Goal: Information Seeking & Learning: Learn about a topic

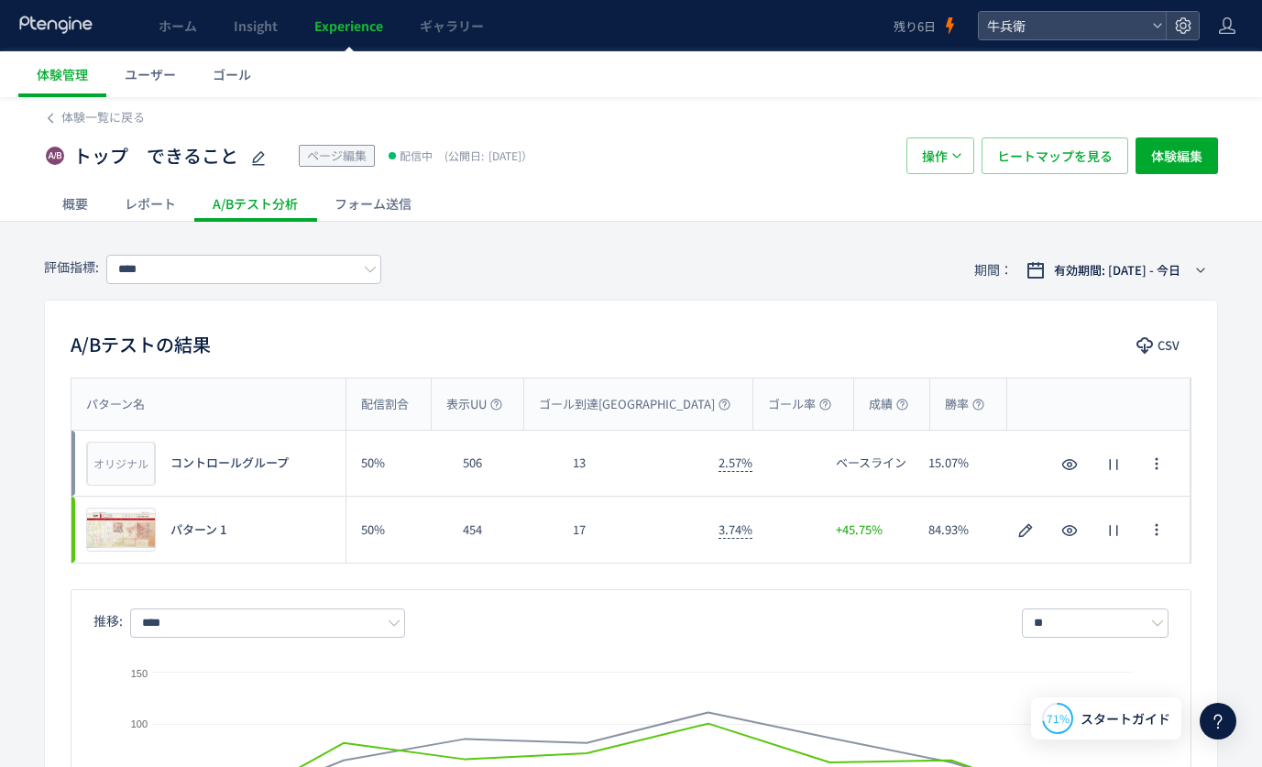
click at [70, 24] on use at bounding box center [55, 24] width 72 height 17
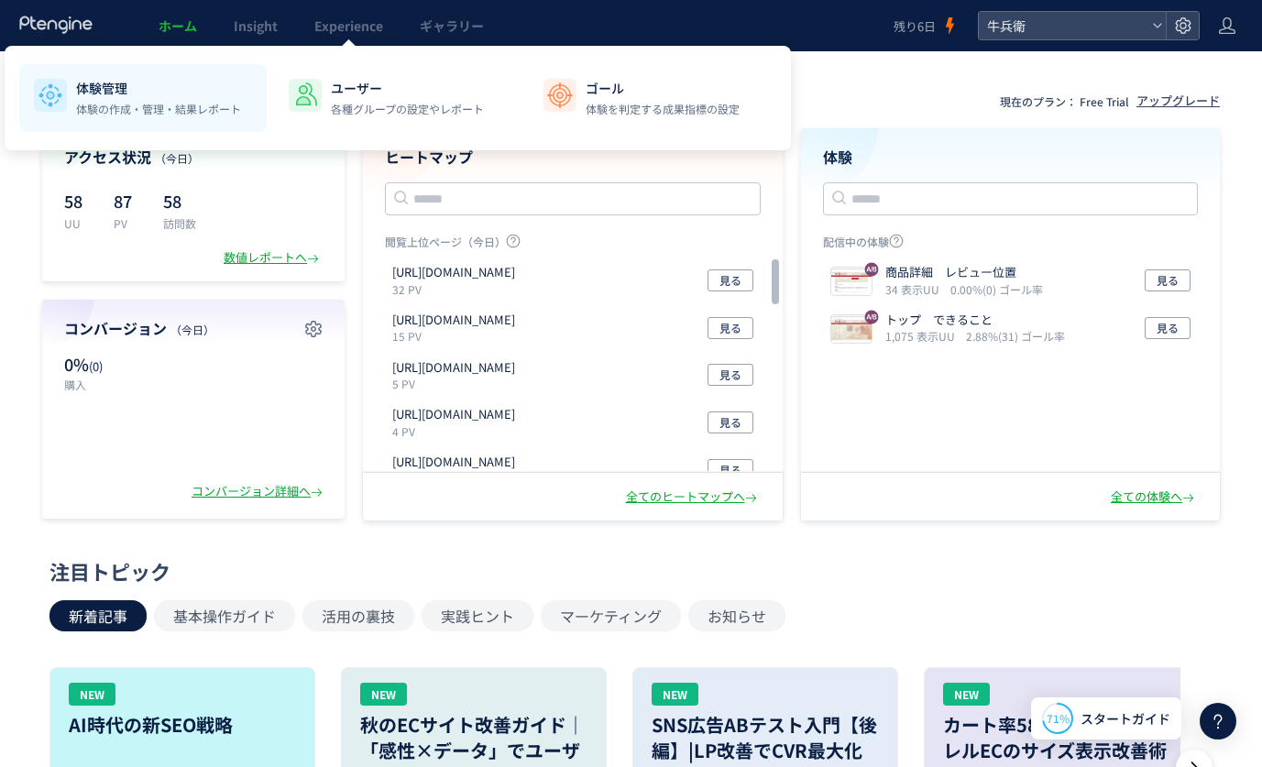
click at [140, 110] on p "体験の作成・管理・結果レポート" at bounding box center [158, 109] width 165 height 16
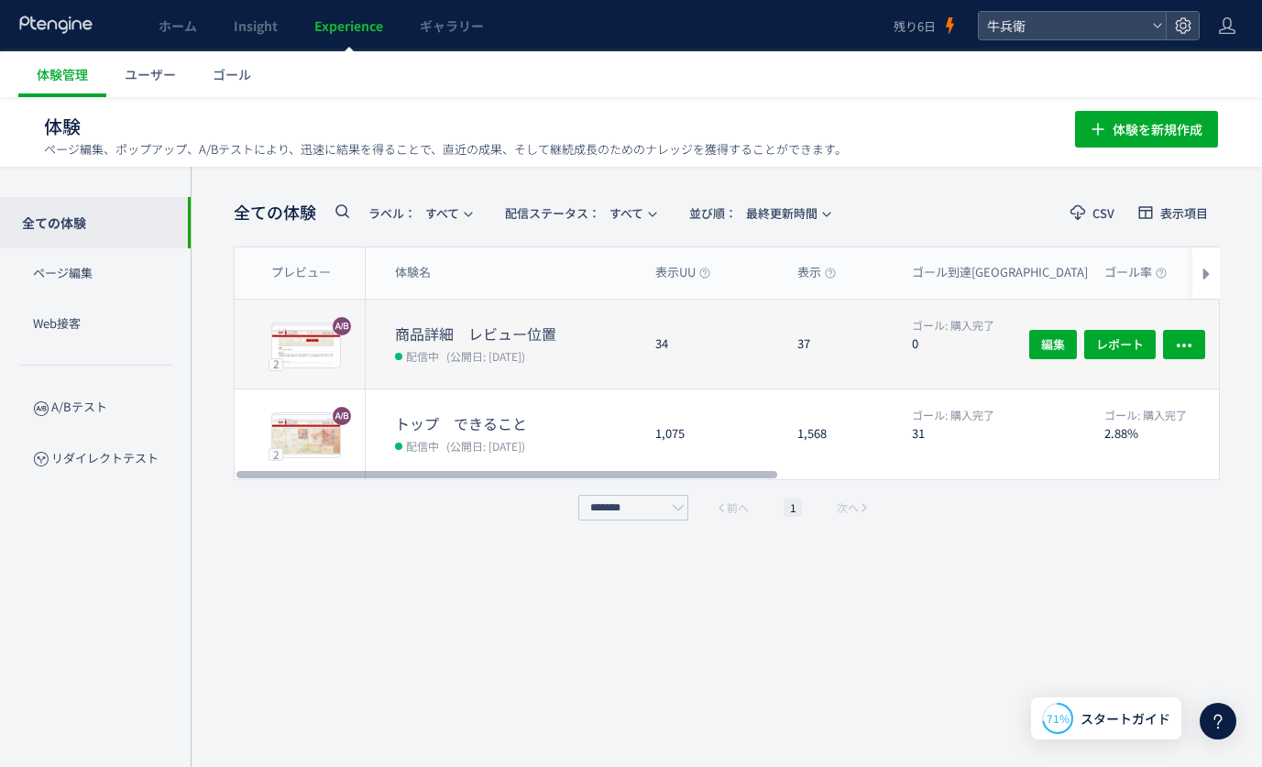
click at [538, 337] on dt "商品詳細　レビュー位置" at bounding box center [518, 334] width 246 height 21
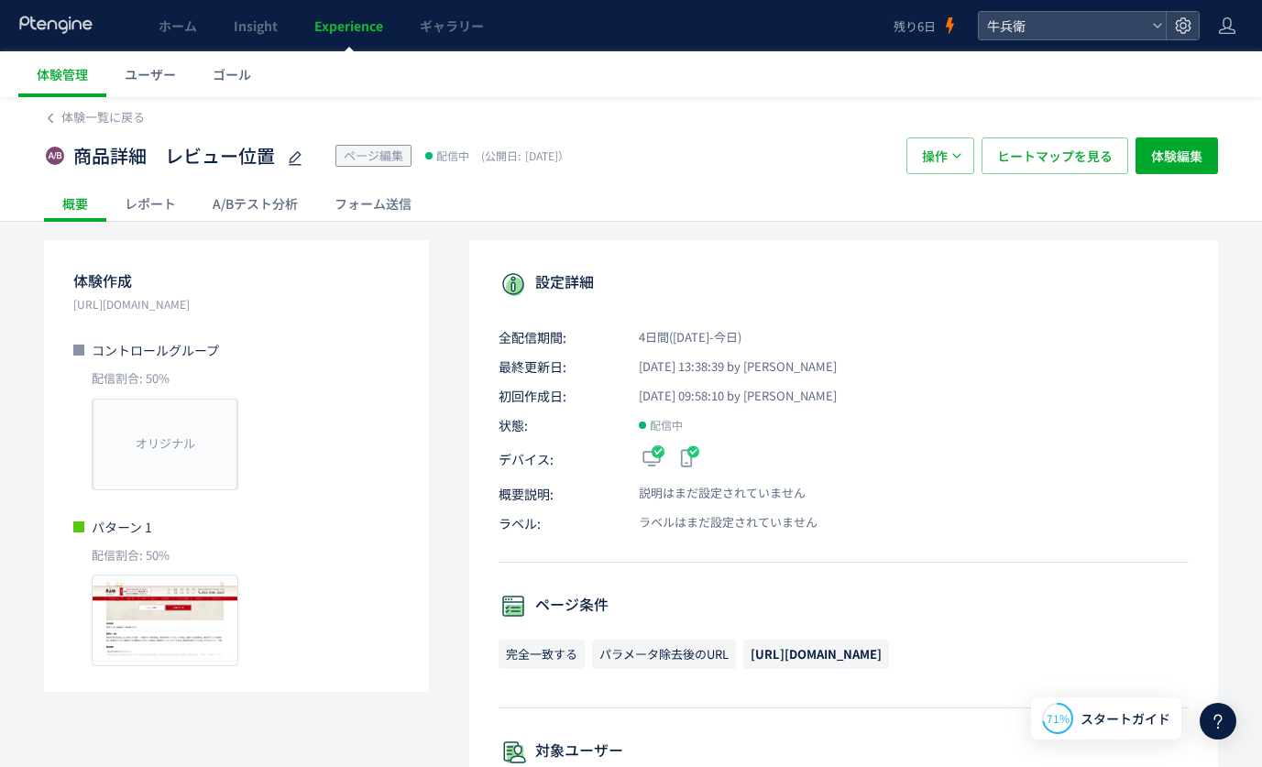
click at [215, 199] on div "A/Bテスト分析" at bounding box center [255, 203] width 122 height 37
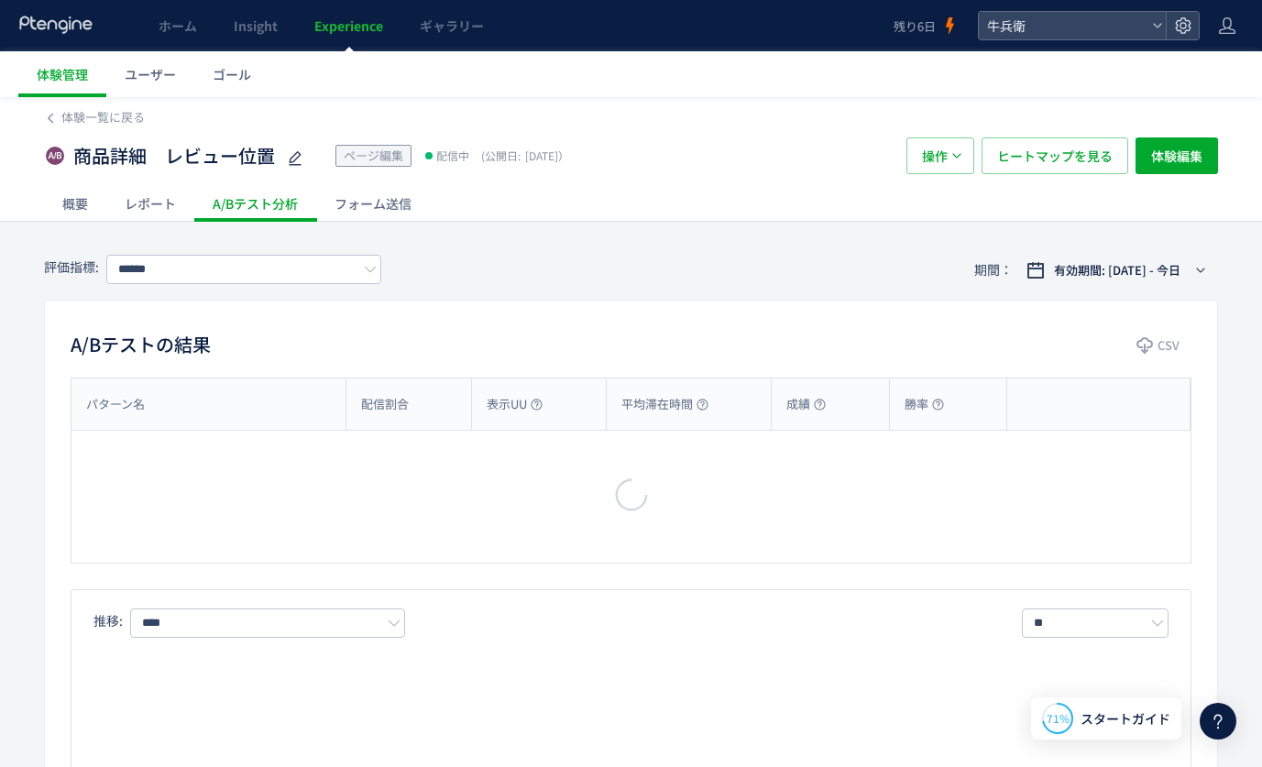
type input "****"
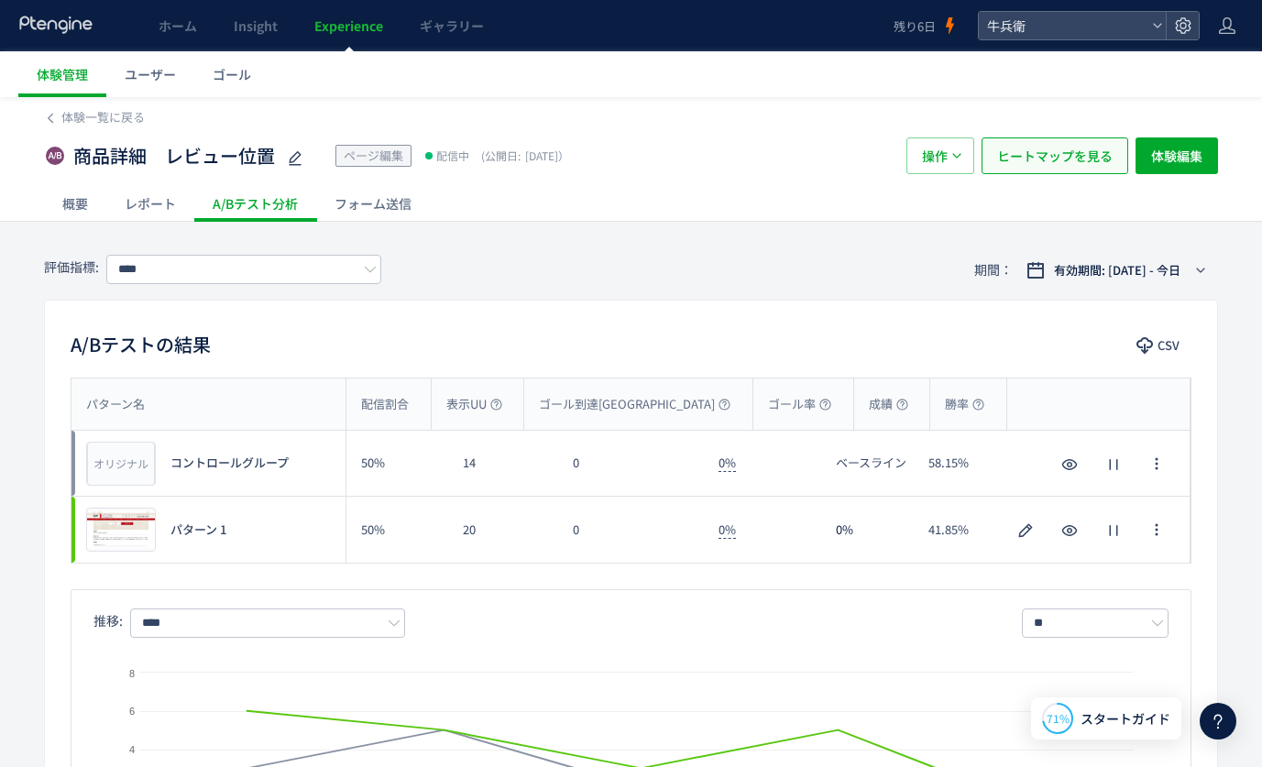
click at [1073, 149] on span "ヒートマップを見る" at bounding box center [1054, 155] width 115 height 37
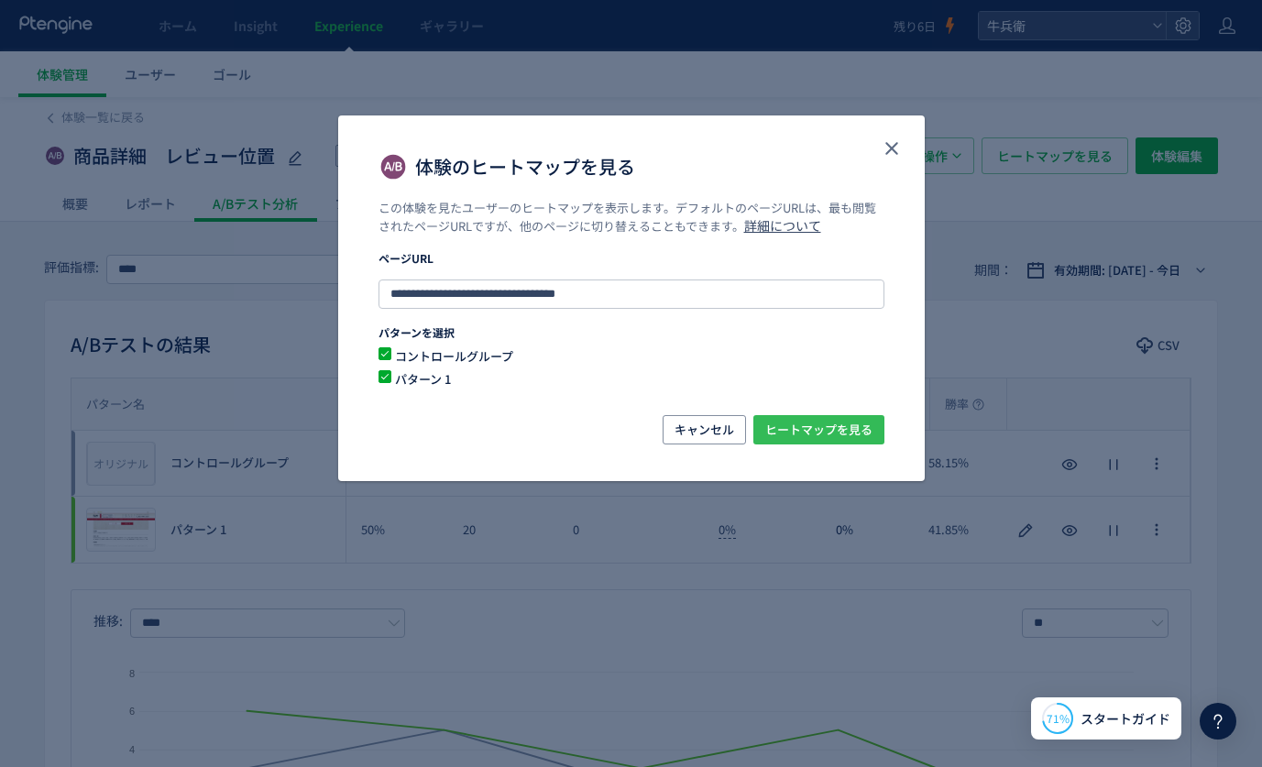
click at [819, 423] on span "ヒートマップを見る" at bounding box center [818, 429] width 107 height 29
click at [899, 154] on icon "close" at bounding box center [892, 148] width 22 height 22
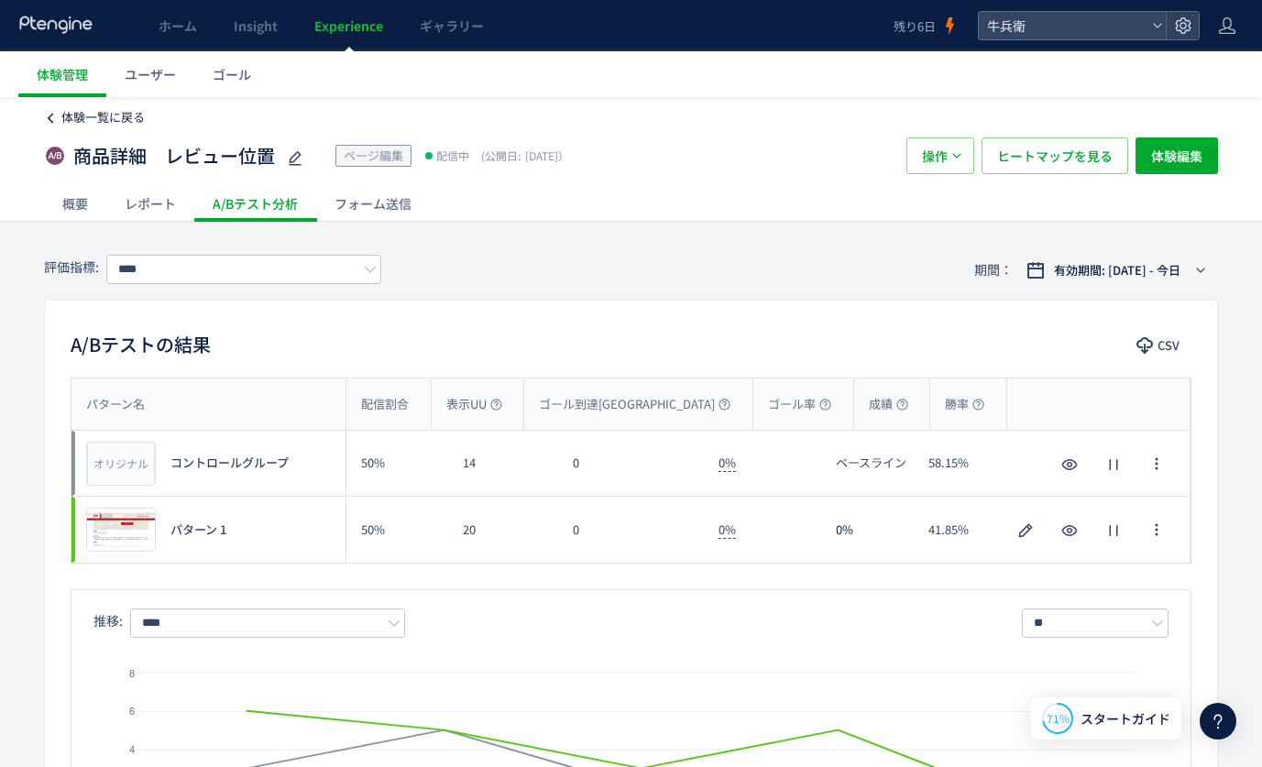
click at [111, 120] on span "体験一覧に戻る" at bounding box center [102, 116] width 83 height 17
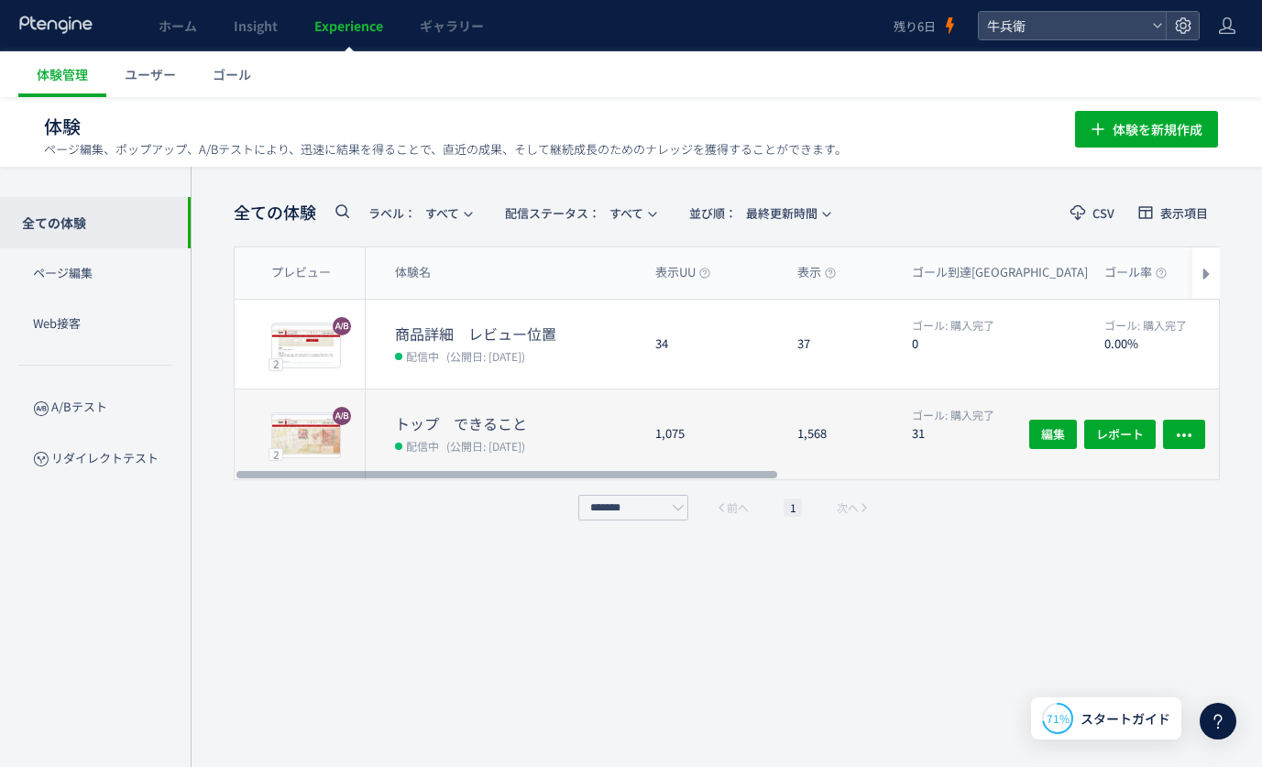
click at [522, 420] on dt "トップ　できること" at bounding box center [518, 423] width 246 height 21
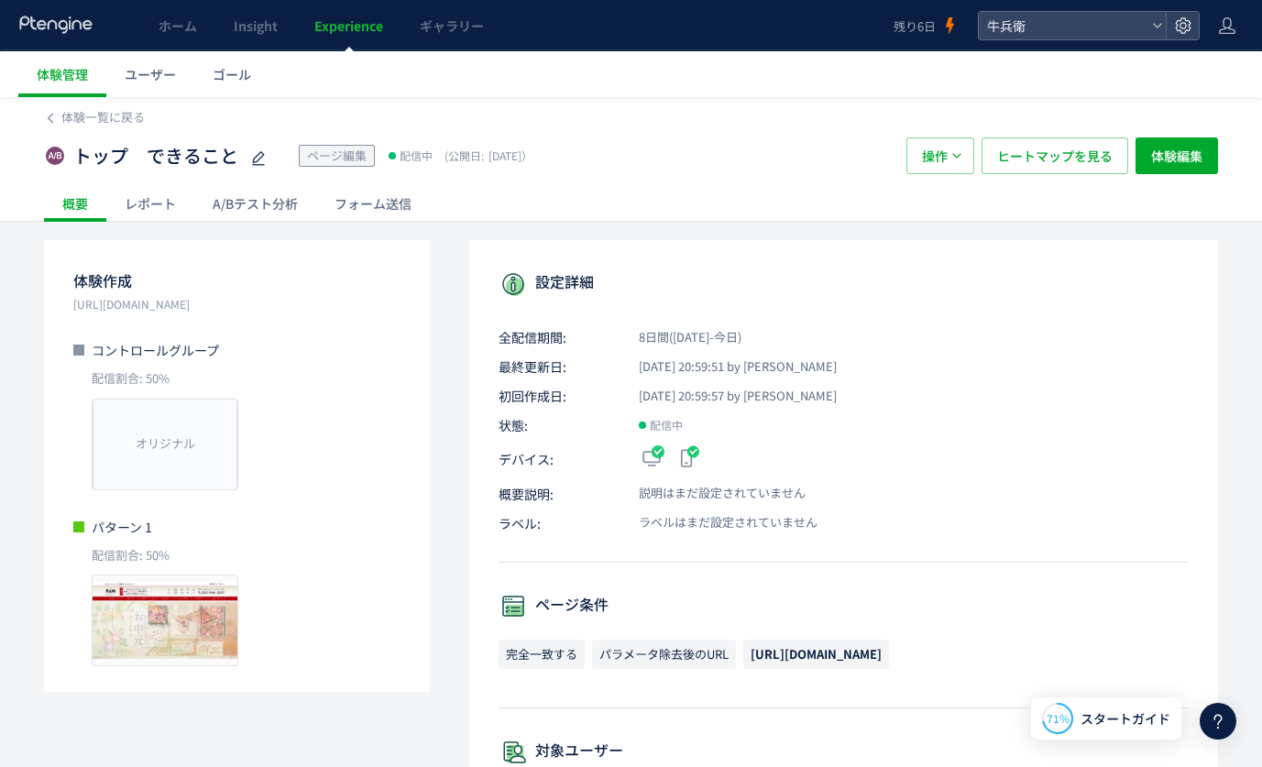
click at [241, 225] on div "体験一覧に戻る トップ　できること ページ編集 配信中 (公開日: [DATE]） 操作 ヒートマップを見る 体験編集 概要 レポート A/Bテスト分析 フォ…" at bounding box center [631, 748] width 1262 height 1302
click at [240, 216] on div "A/Bテスト分析" at bounding box center [255, 203] width 122 height 37
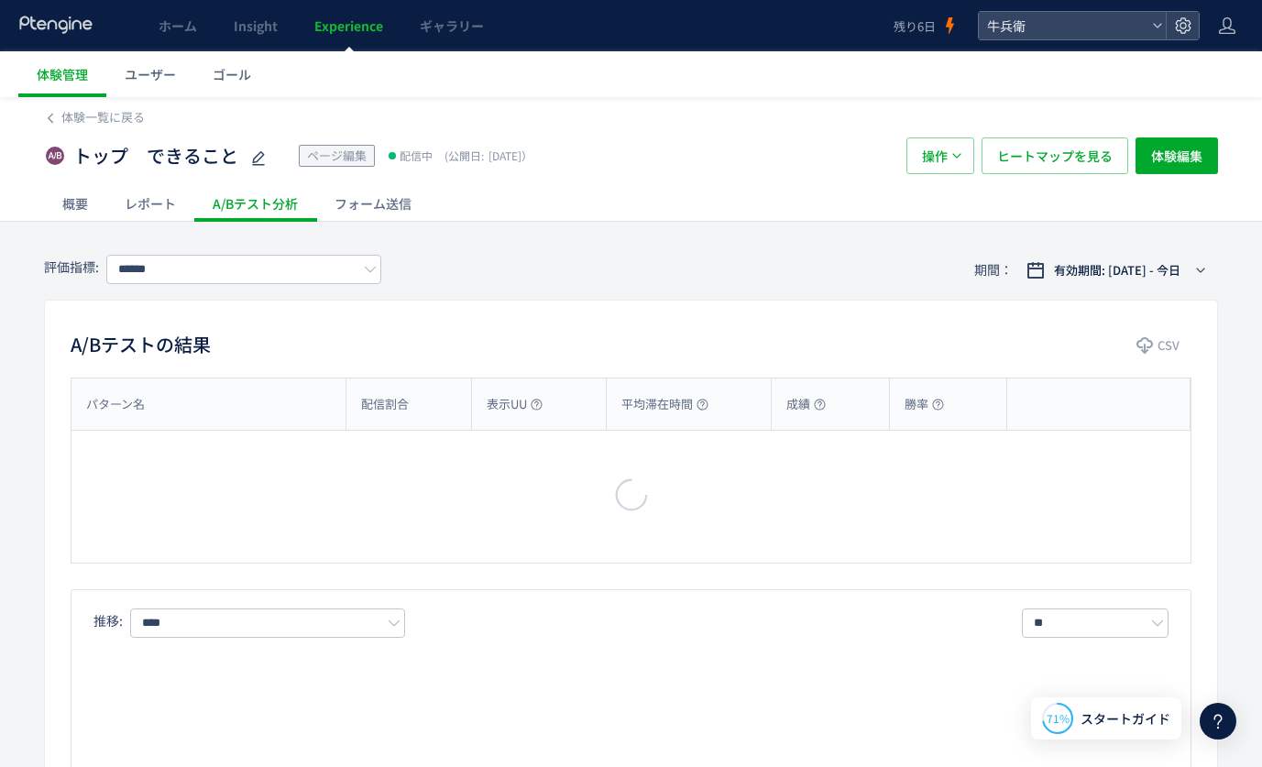
type input "****"
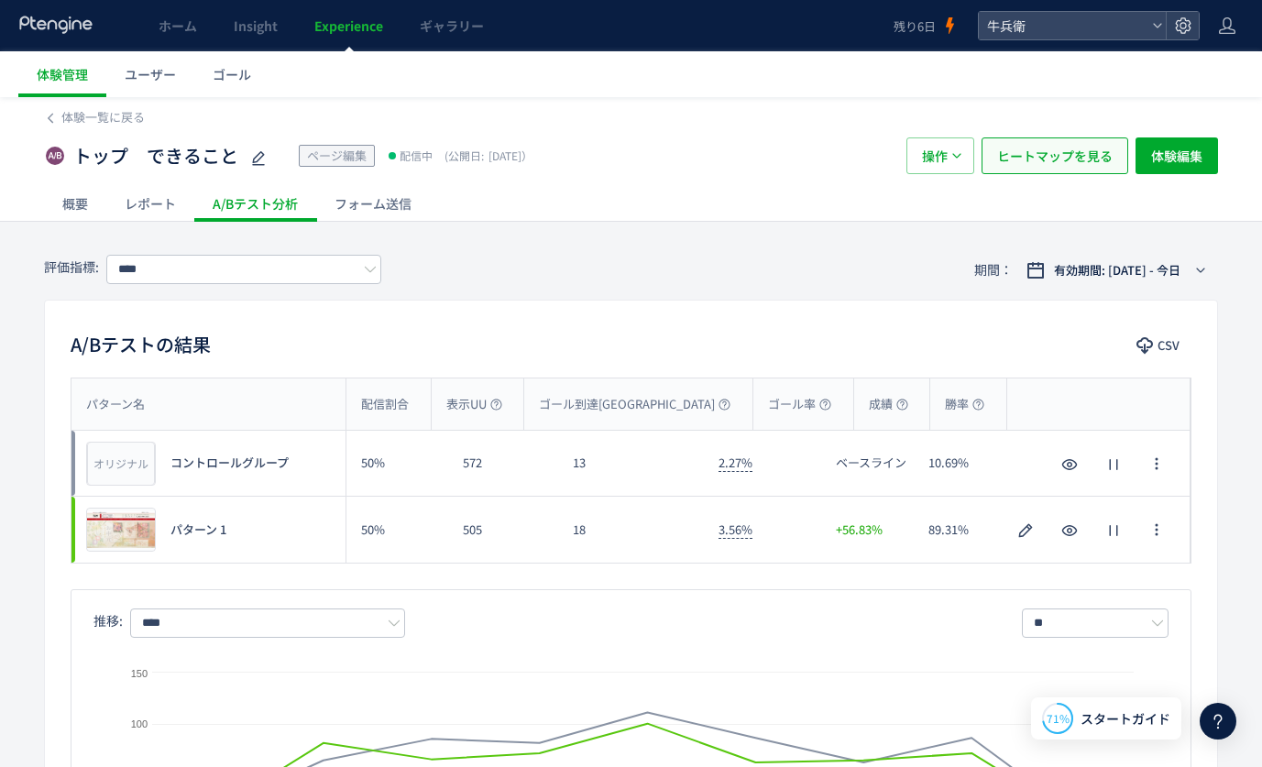
click at [1094, 153] on span "ヒートマップを見る" at bounding box center [1054, 155] width 115 height 37
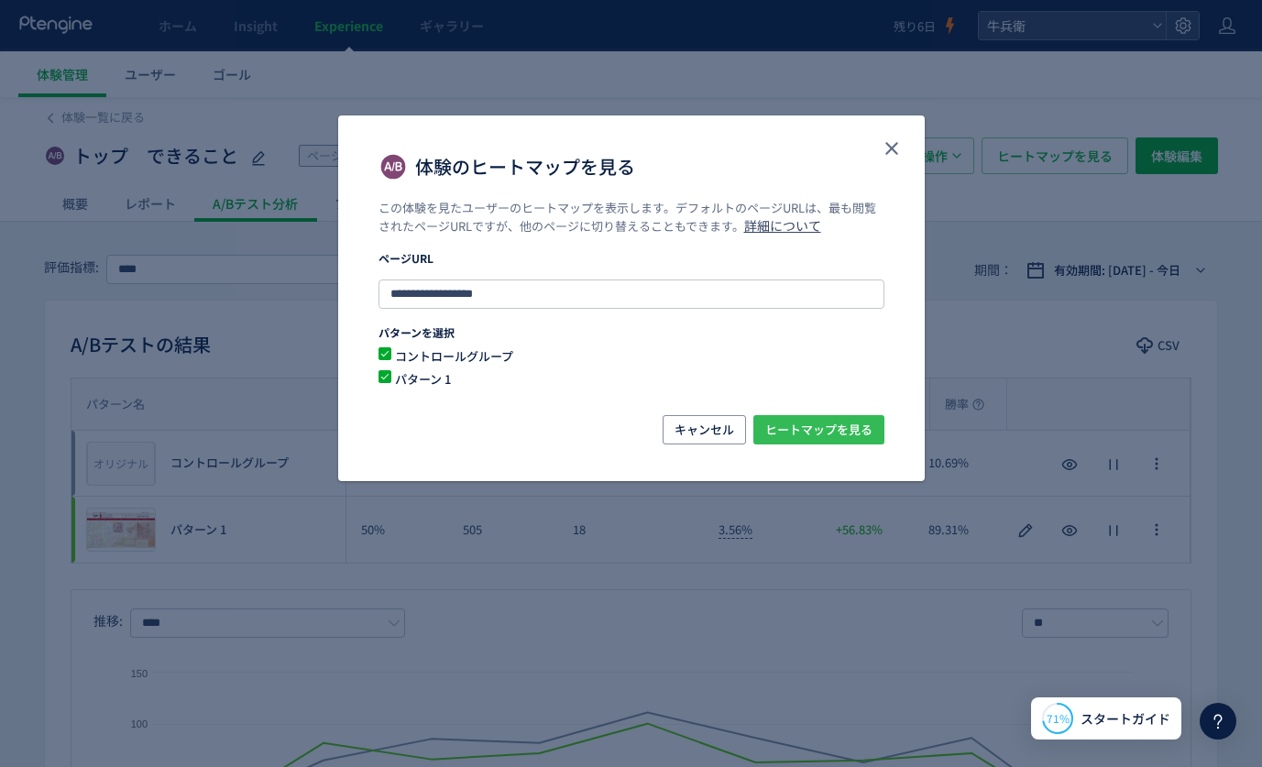
click at [797, 427] on span "ヒートマップを見る" at bounding box center [818, 429] width 107 height 29
click at [879, 151] on button "close" at bounding box center [891, 148] width 29 height 29
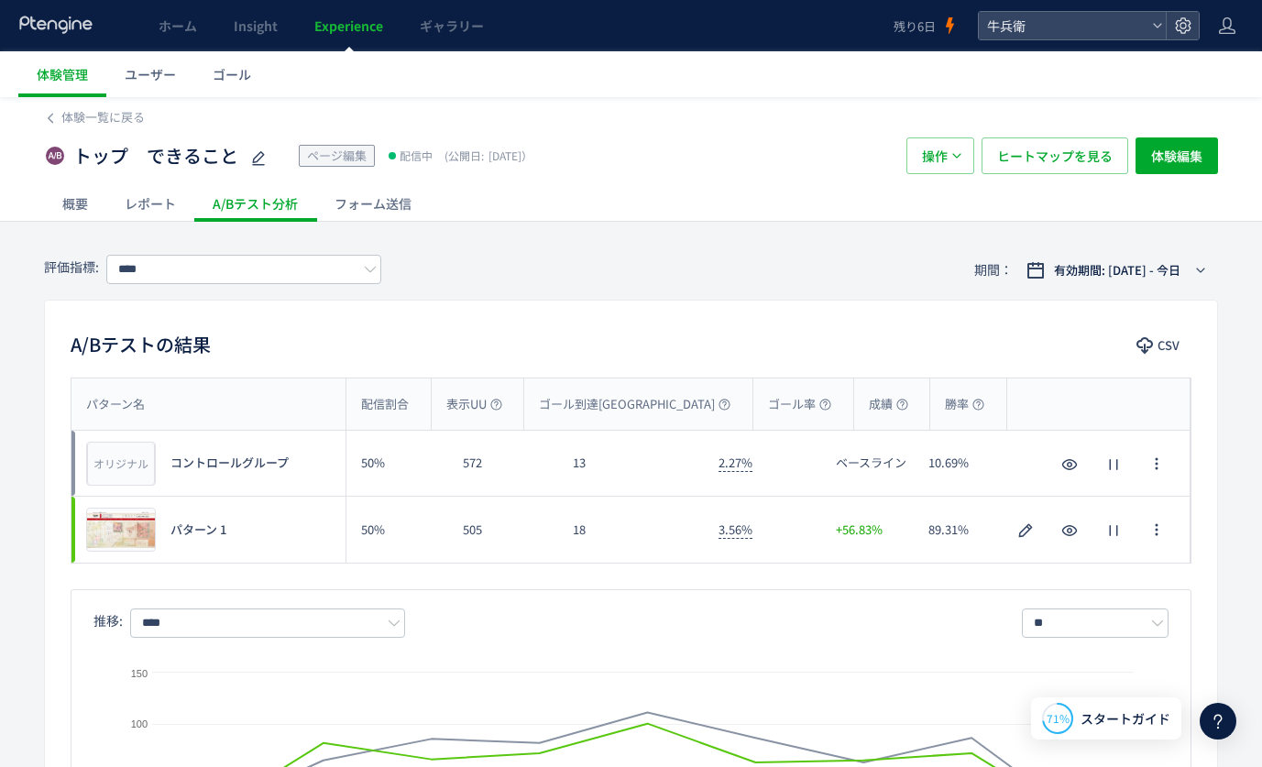
click at [16, 24] on div "ホーム Insight Experience ギャラリー" at bounding box center [447, 25] width 894 height 51
click at [41, 23] on icon at bounding box center [56, 25] width 76 height 18
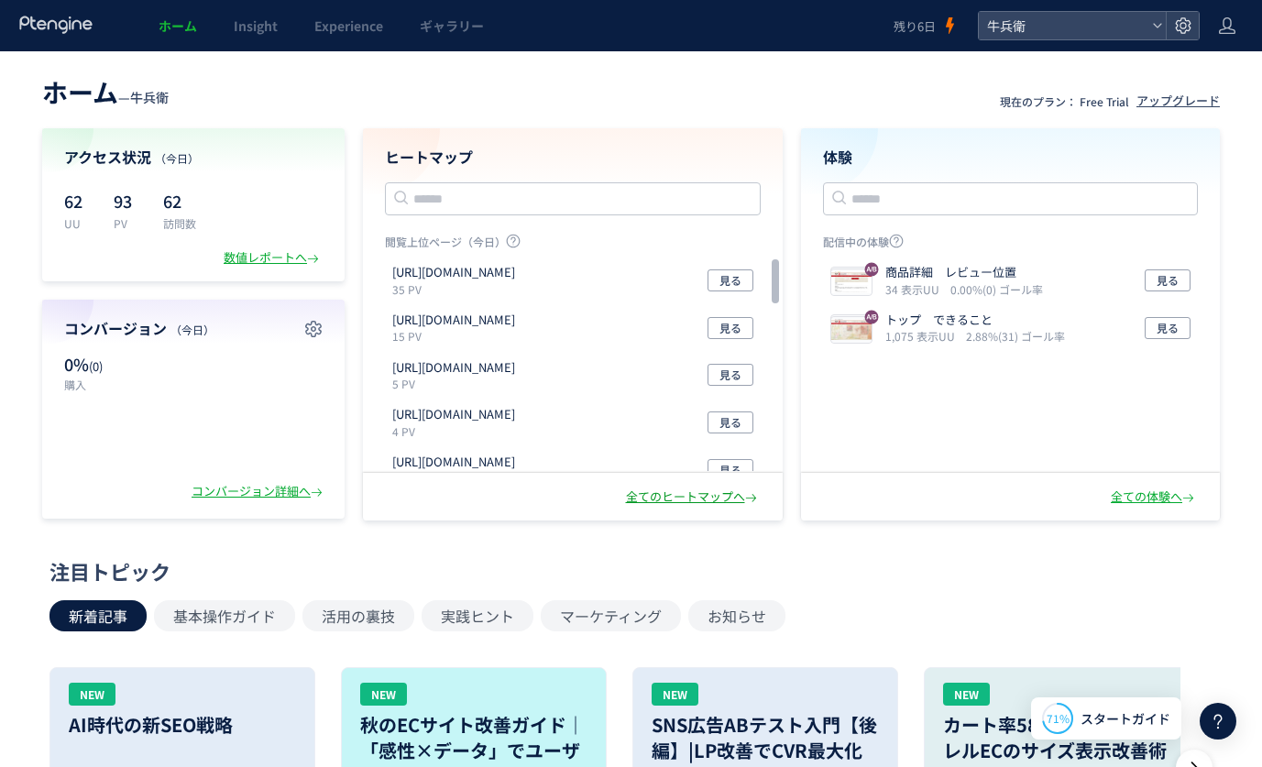
click at [685, 491] on div "全てのヒートマップへ" at bounding box center [693, 497] width 135 height 17
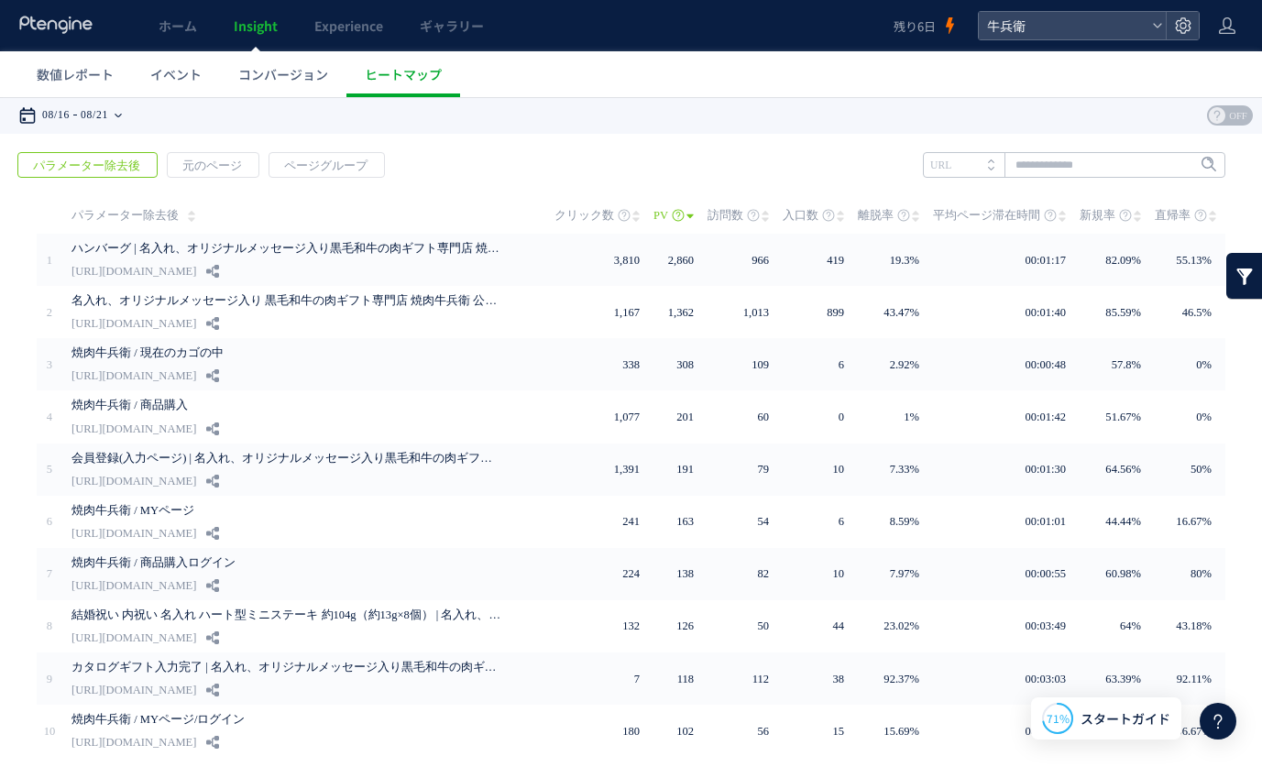
click at [106, 112] on time "08/21" at bounding box center [94, 115] width 27 height 37
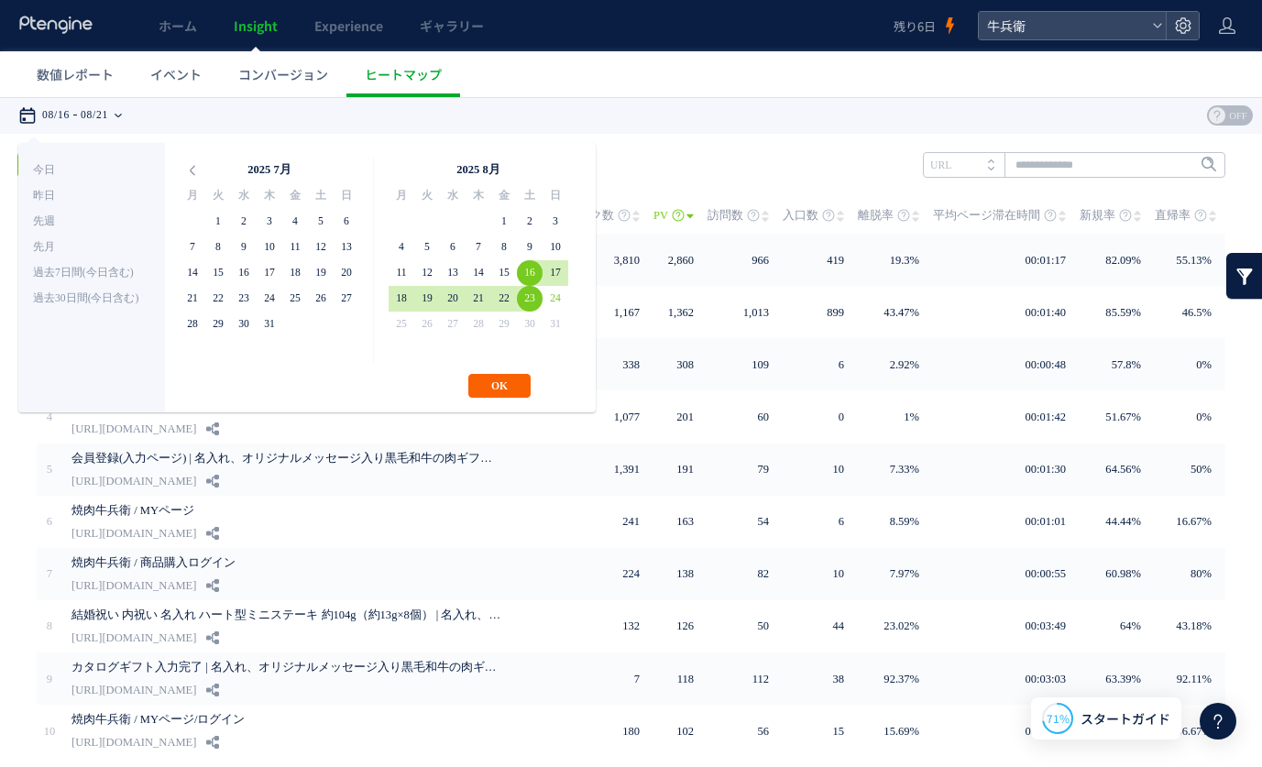
click at [521, 395] on button "OK" at bounding box center [499, 386] width 62 height 24
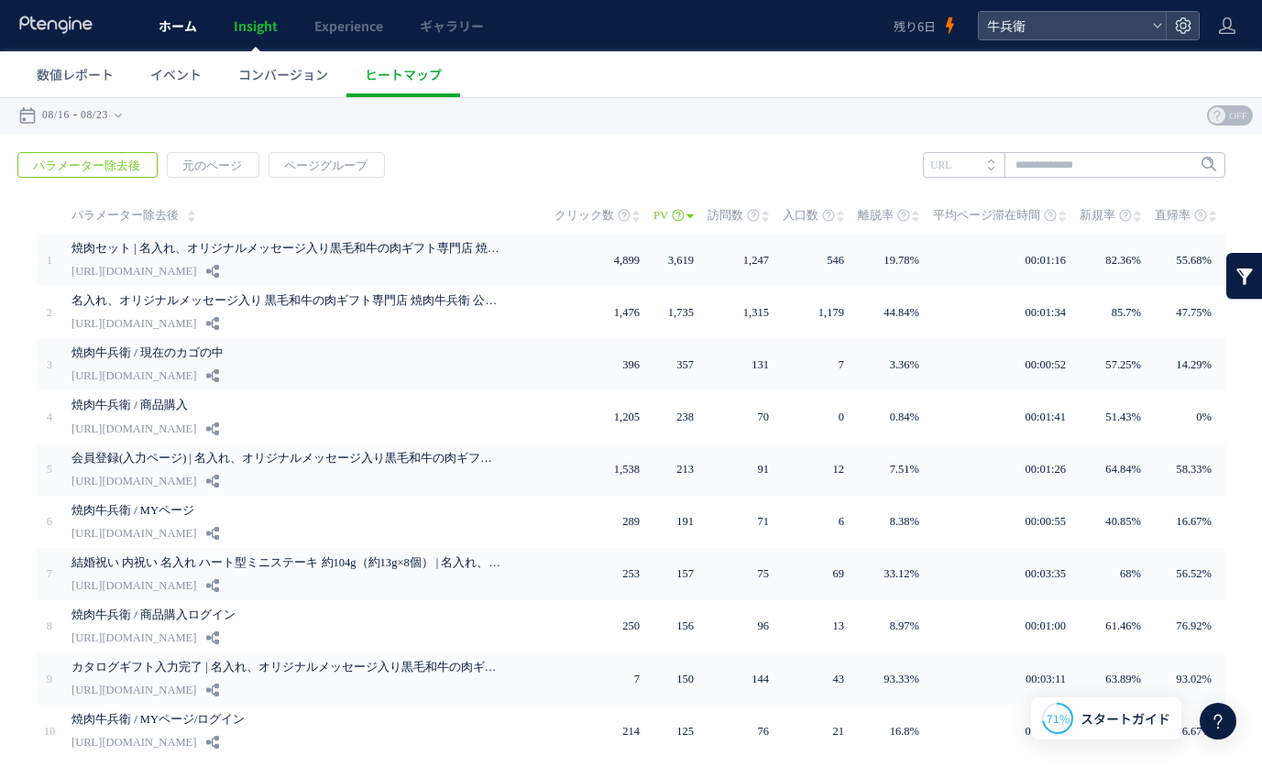
click at [195, 43] on link "ホーム" at bounding box center [177, 25] width 75 height 51
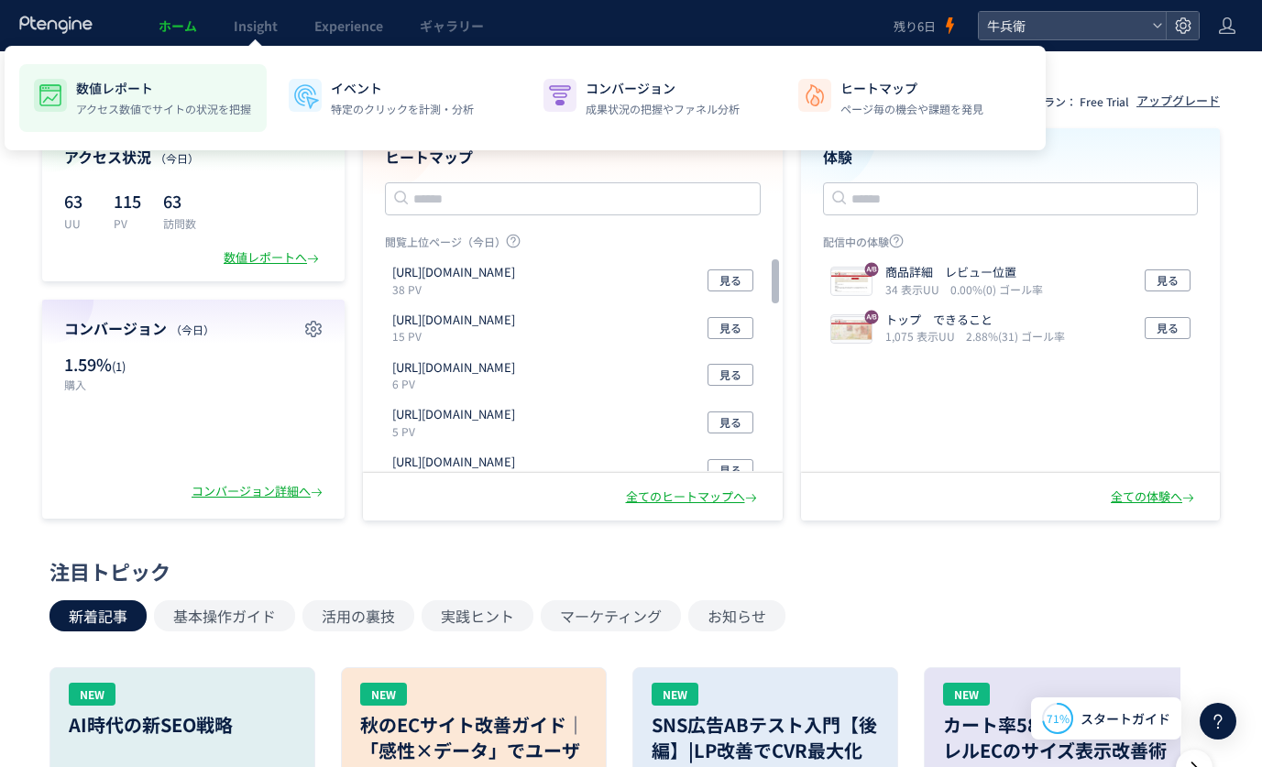
click at [185, 93] on p "数値レポート" at bounding box center [163, 88] width 175 height 18
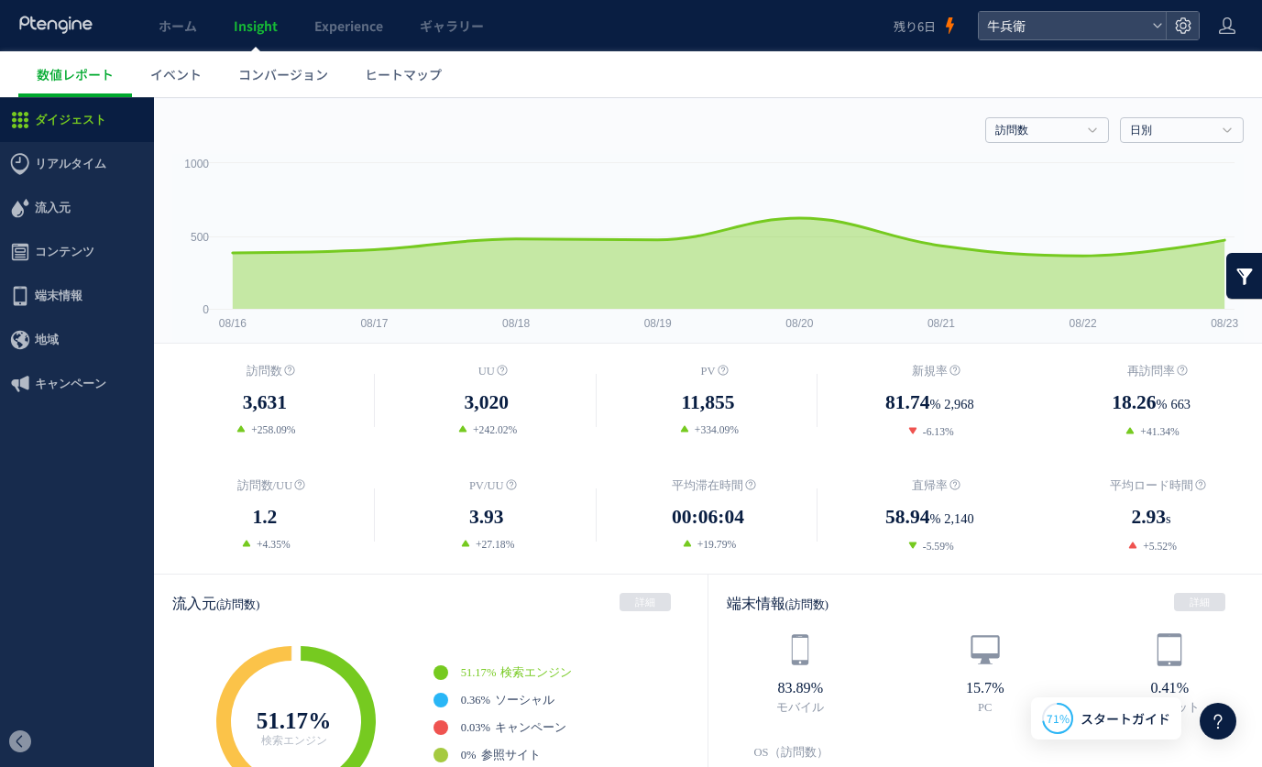
scroll to position [29, 0]
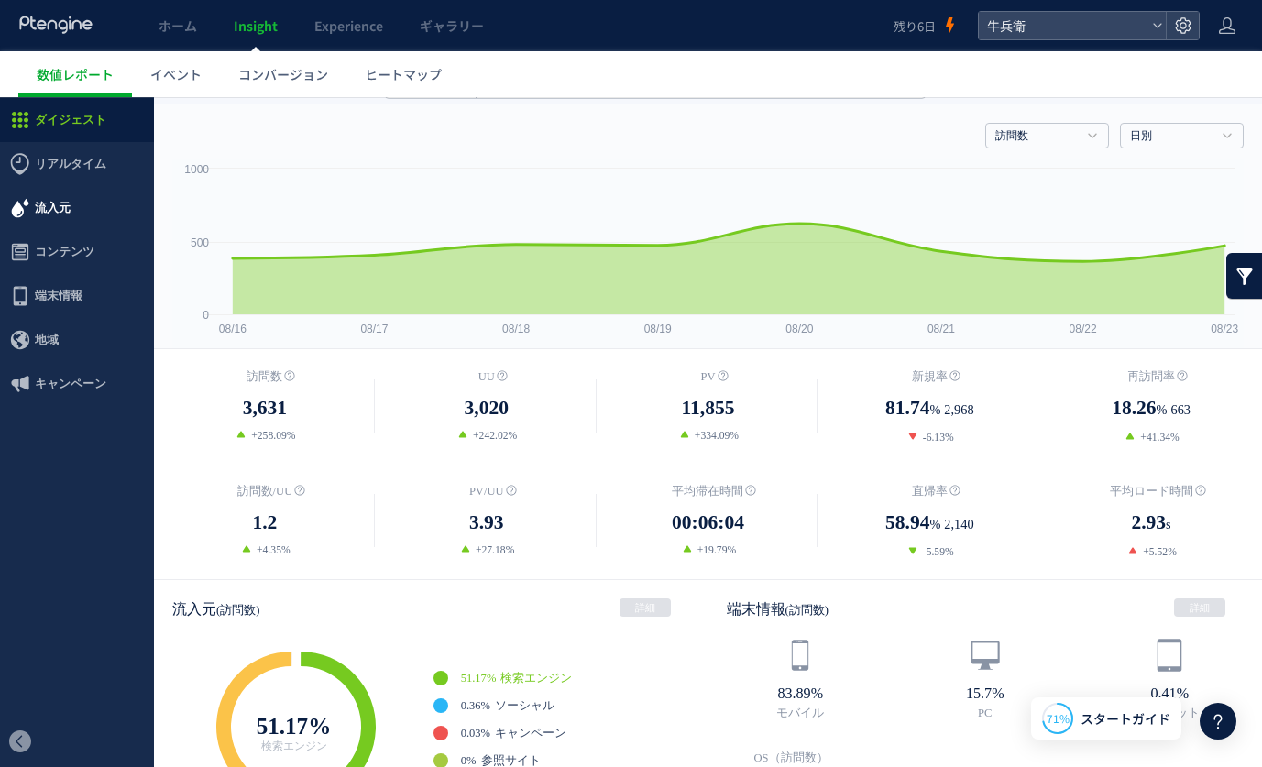
click at [110, 212] on span "流入元" at bounding box center [77, 208] width 154 height 44
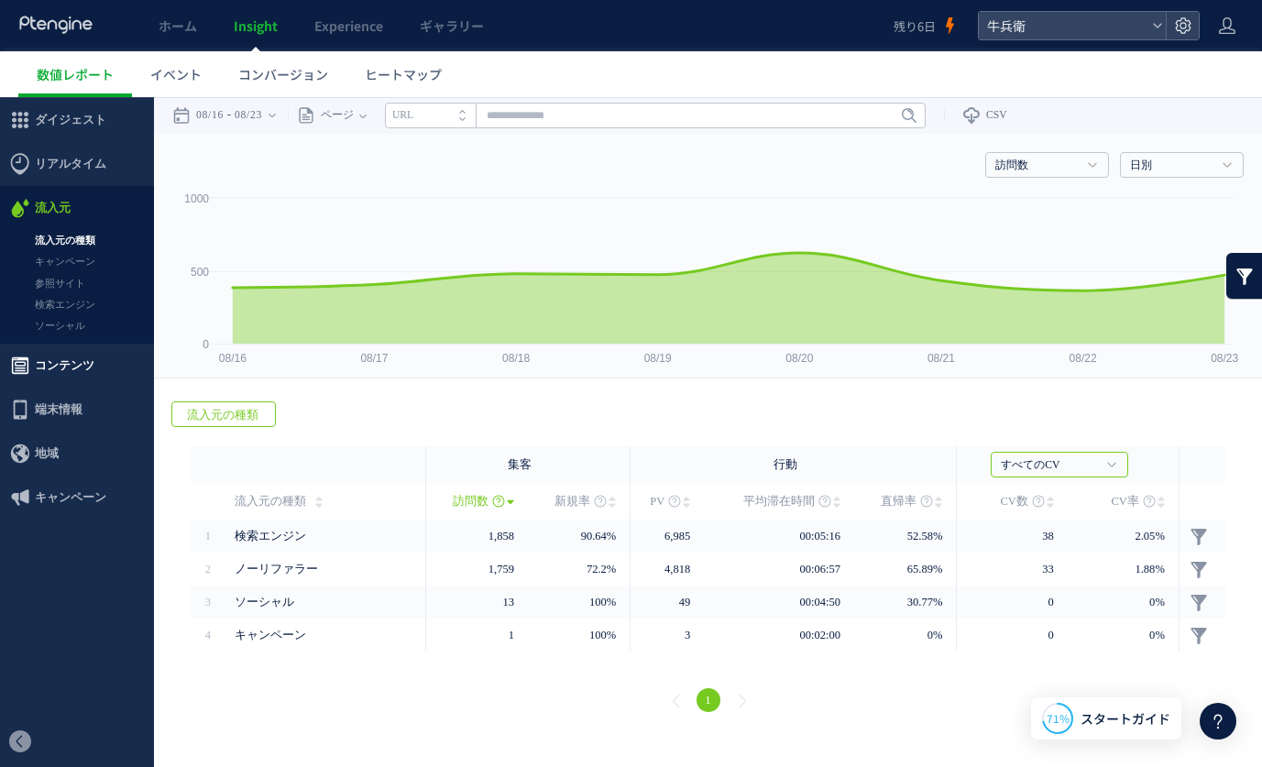
click at [104, 356] on span "コンテンツ" at bounding box center [77, 366] width 154 height 44
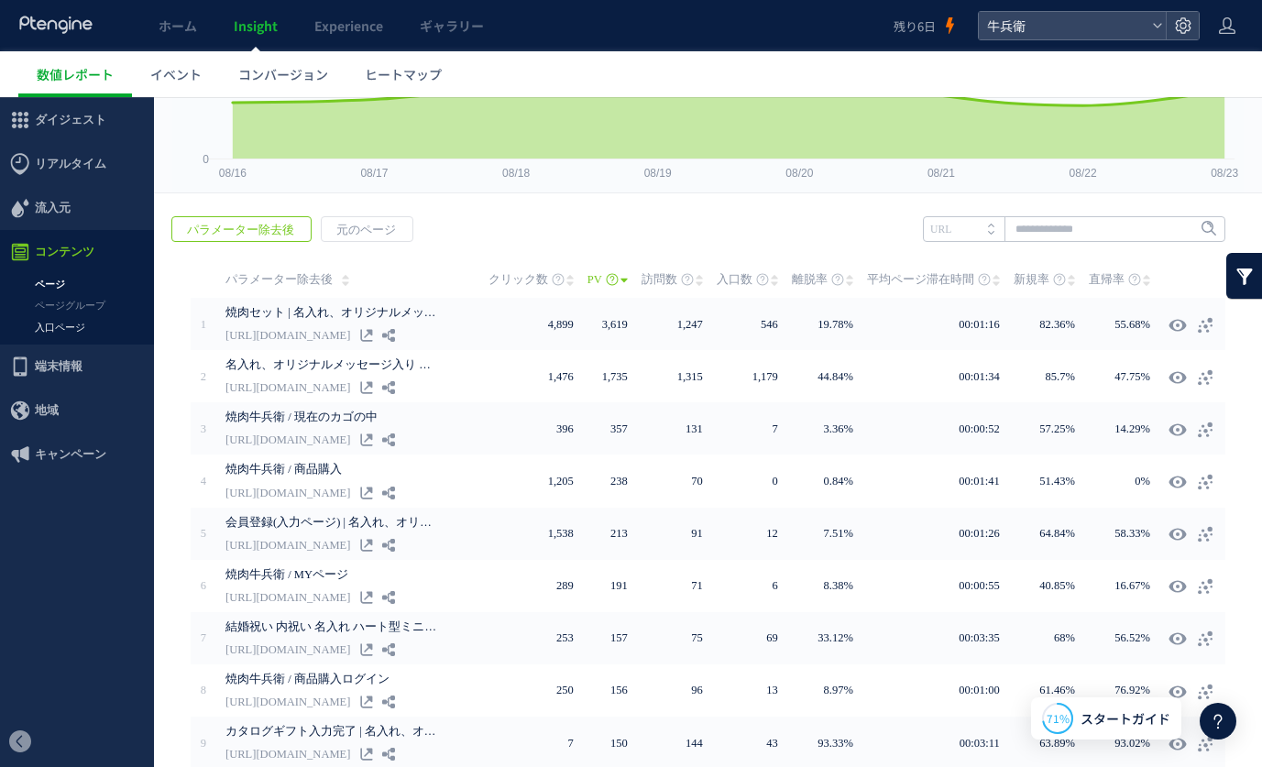
scroll to position [186, 0]
click at [143, 324] on link "入口ページ" at bounding box center [77, 327] width 154 height 21
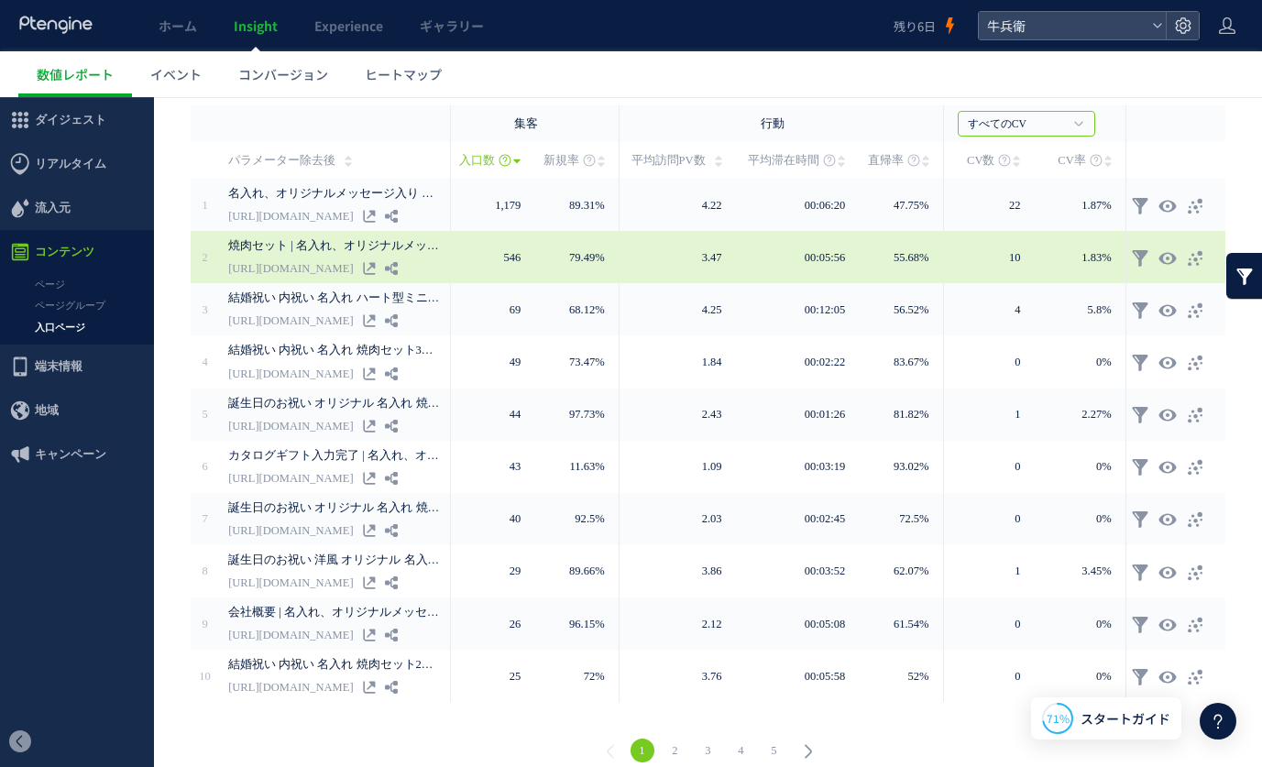
scroll to position [335, 0]
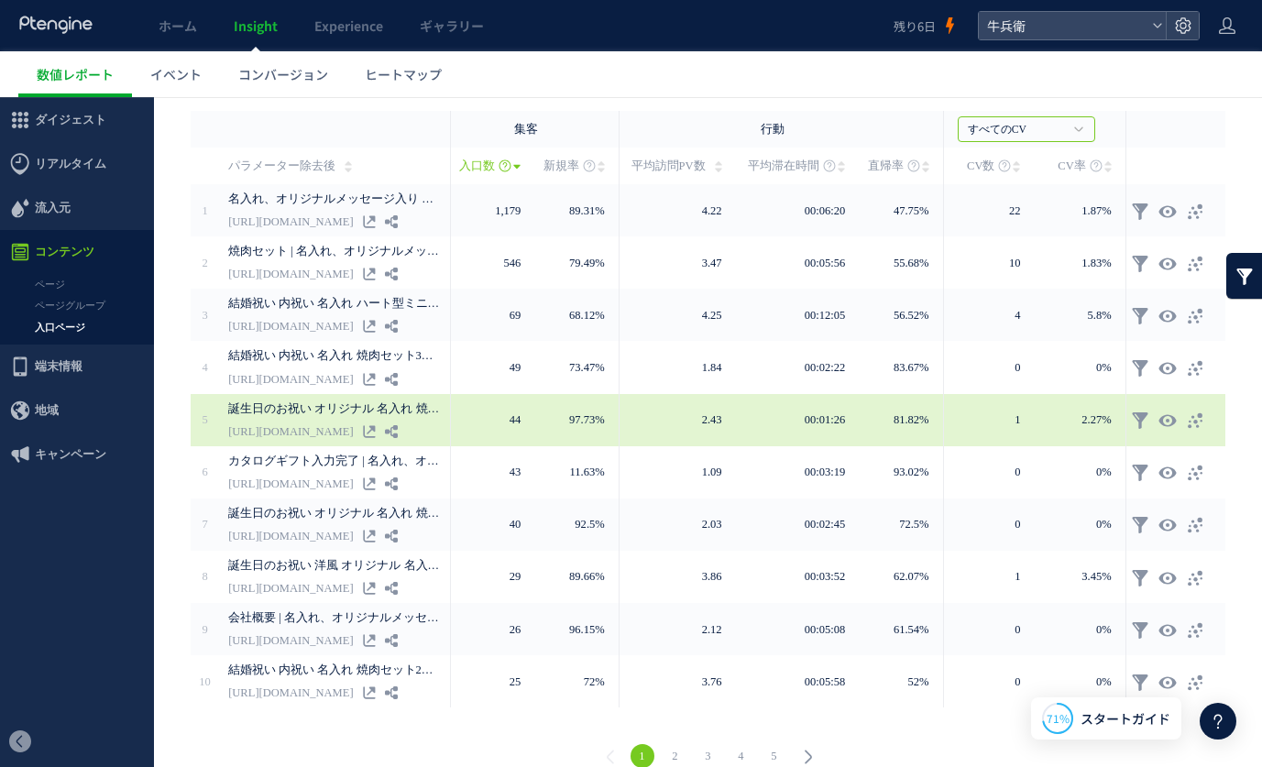
click at [402, 427] on div "誕生日のお祝い オリジナル 名入れ 焼肉セット3段重 600g | 名入れ、オリジナルメッセージ入り黒毛和牛の肉ギフト専門店 焼肉牛兵衛 [URL][DOMA…" at bounding box center [333, 420] width 211 height 52
click at [376, 429] on icon at bounding box center [369, 431] width 13 height 13
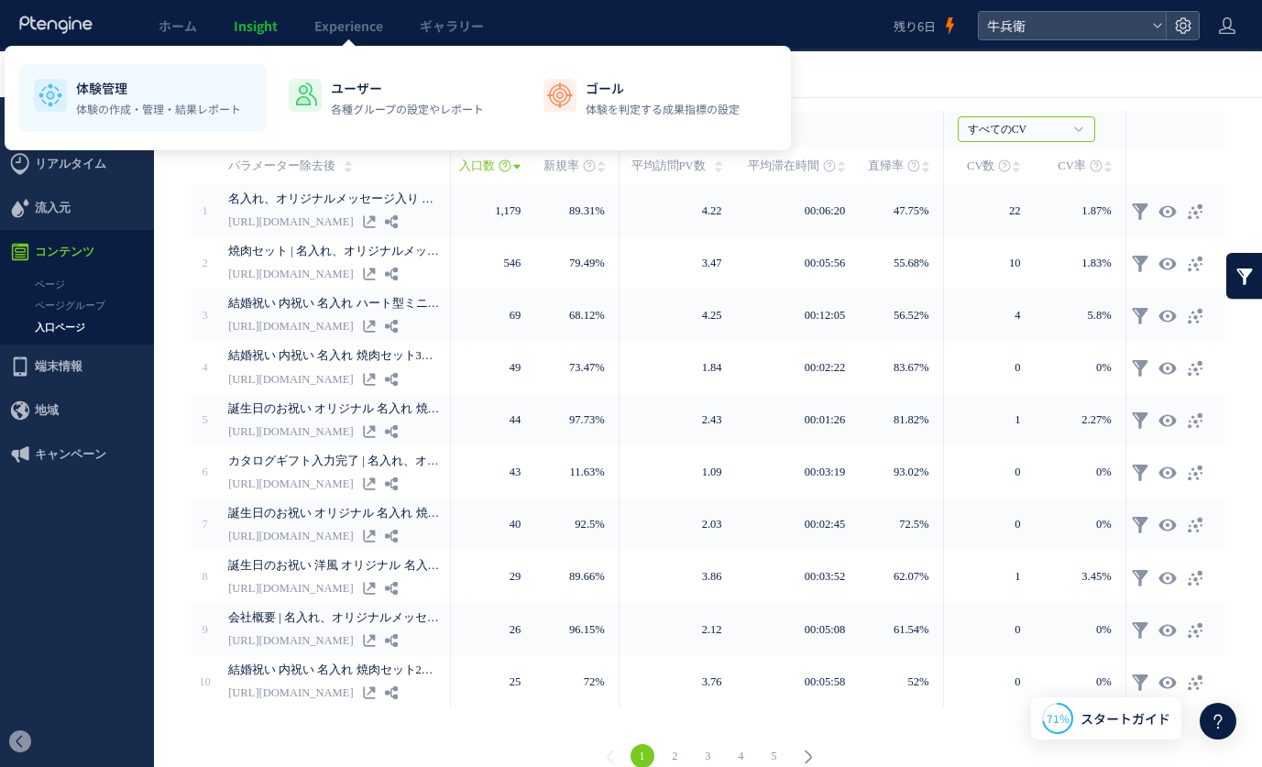
click at [176, 89] on p "体験管理" at bounding box center [158, 88] width 165 height 18
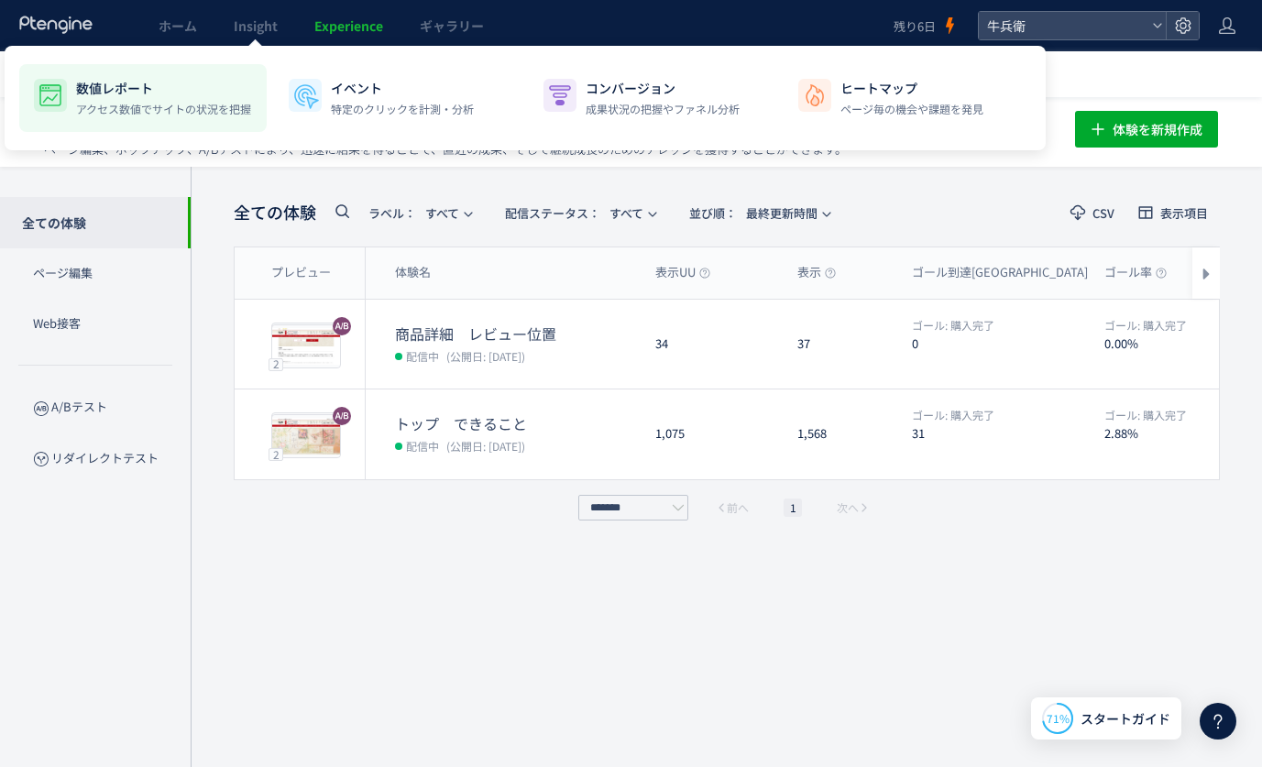
click at [179, 95] on p "数値レポート" at bounding box center [163, 88] width 175 height 18
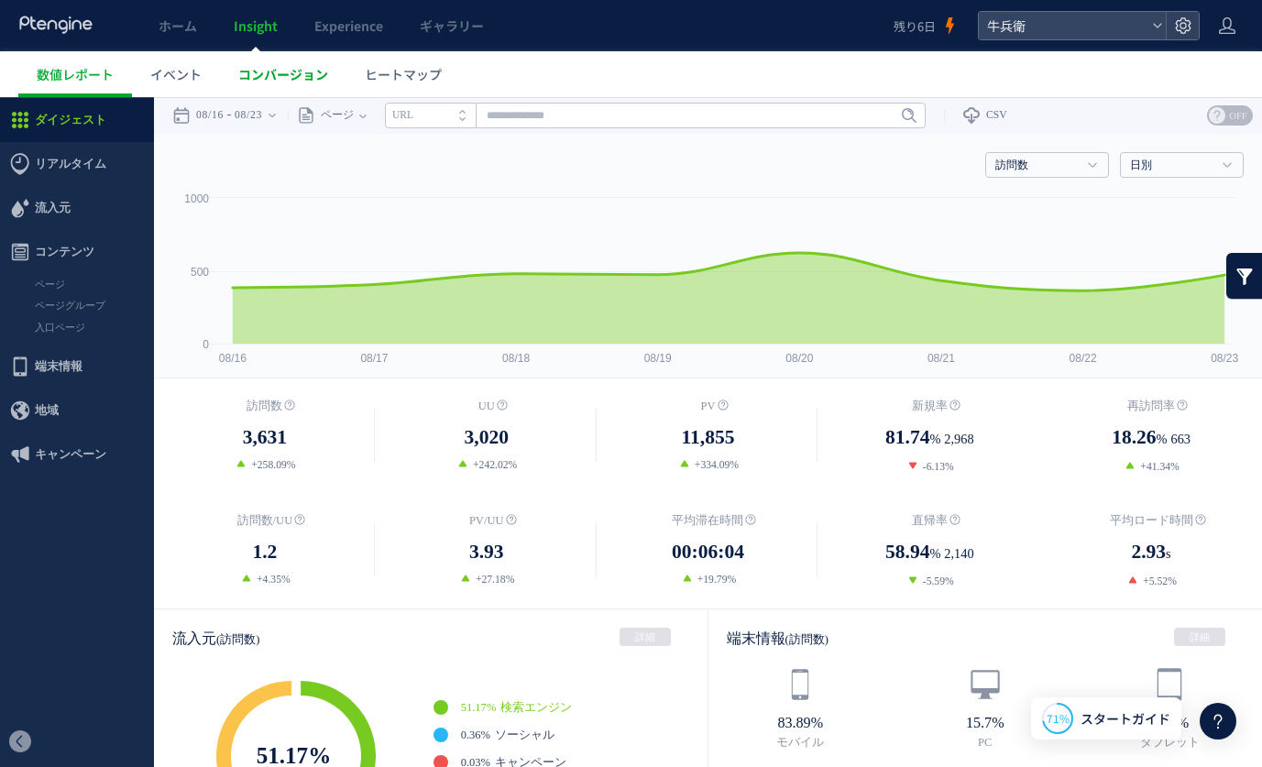
click at [253, 92] on link "コンバージョン" at bounding box center [283, 74] width 126 height 46
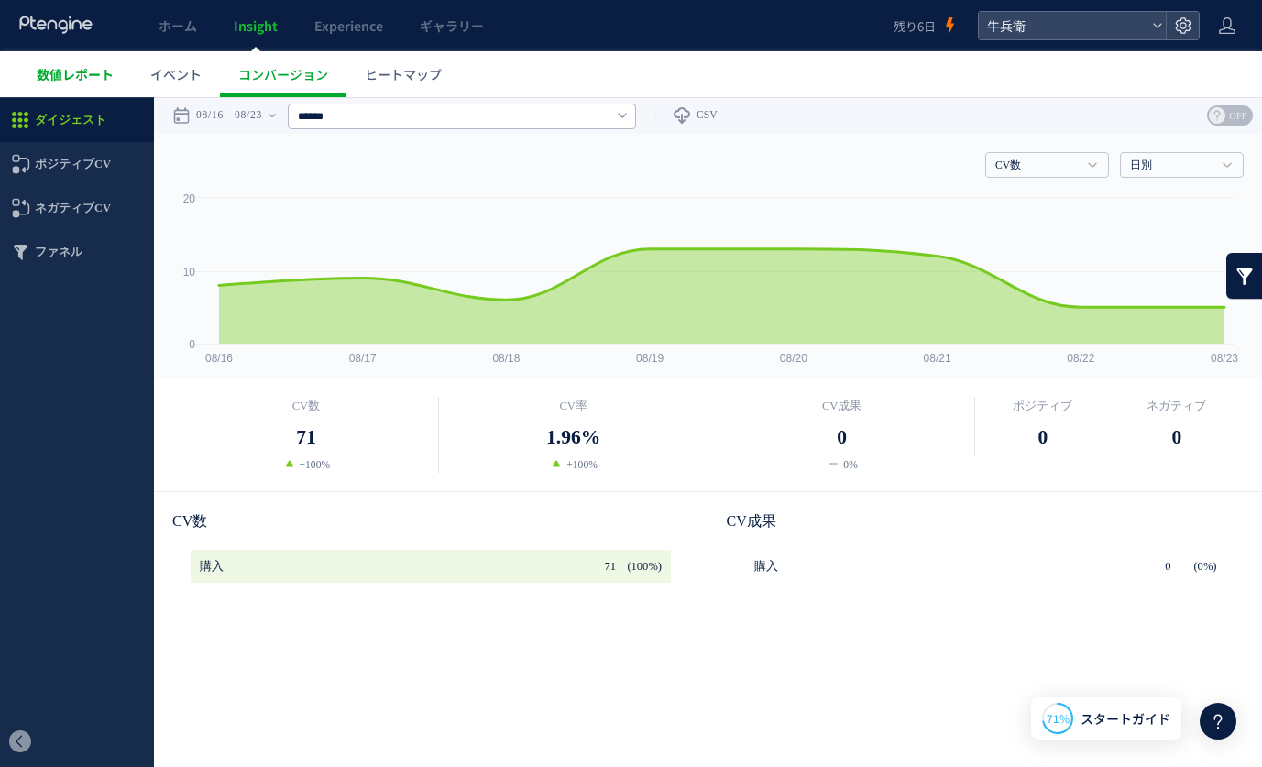
click at [79, 55] on link "数値レポート" at bounding box center [75, 74] width 114 height 46
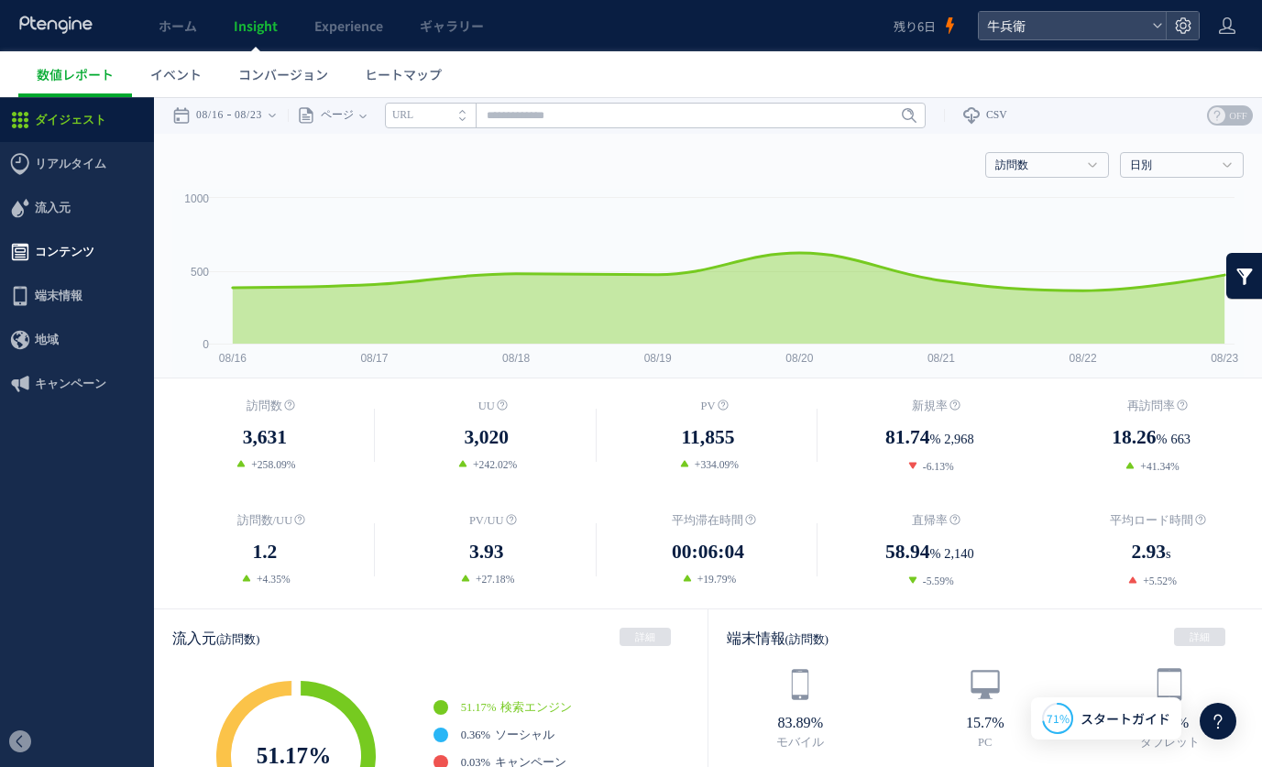
click at [104, 254] on span "コンテンツ" at bounding box center [77, 252] width 154 height 44
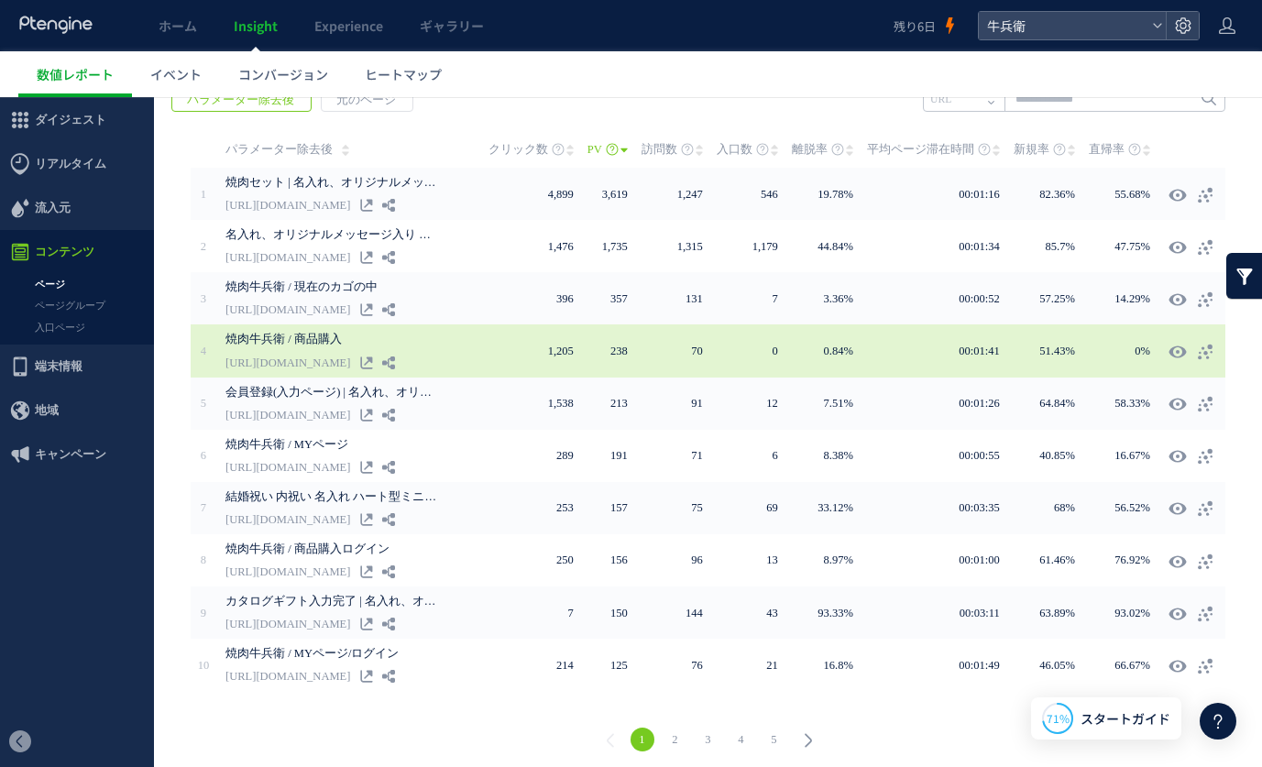
scroll to position [322, 0]
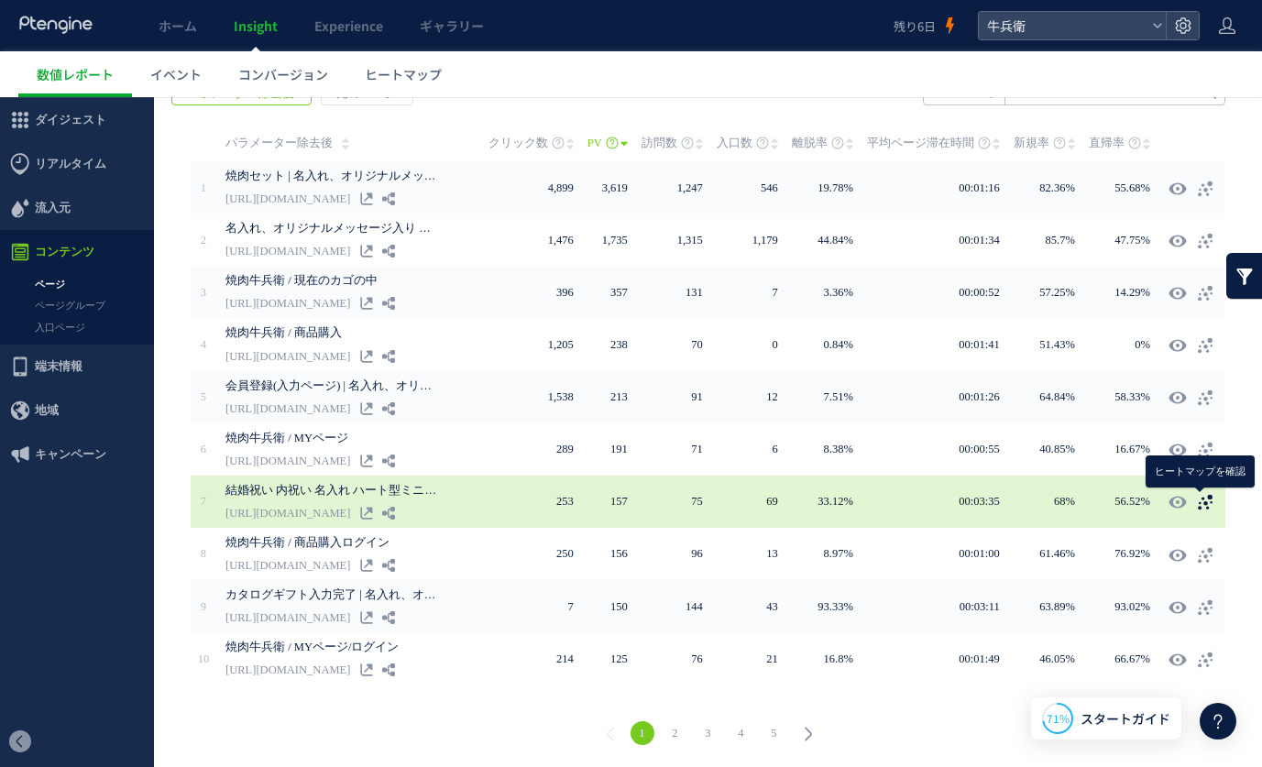
click at [1210, 502] on use at bounding box center [1205, 503] width 15 height 16
